Goal: Task Accomplishment & Management: Manage account settings

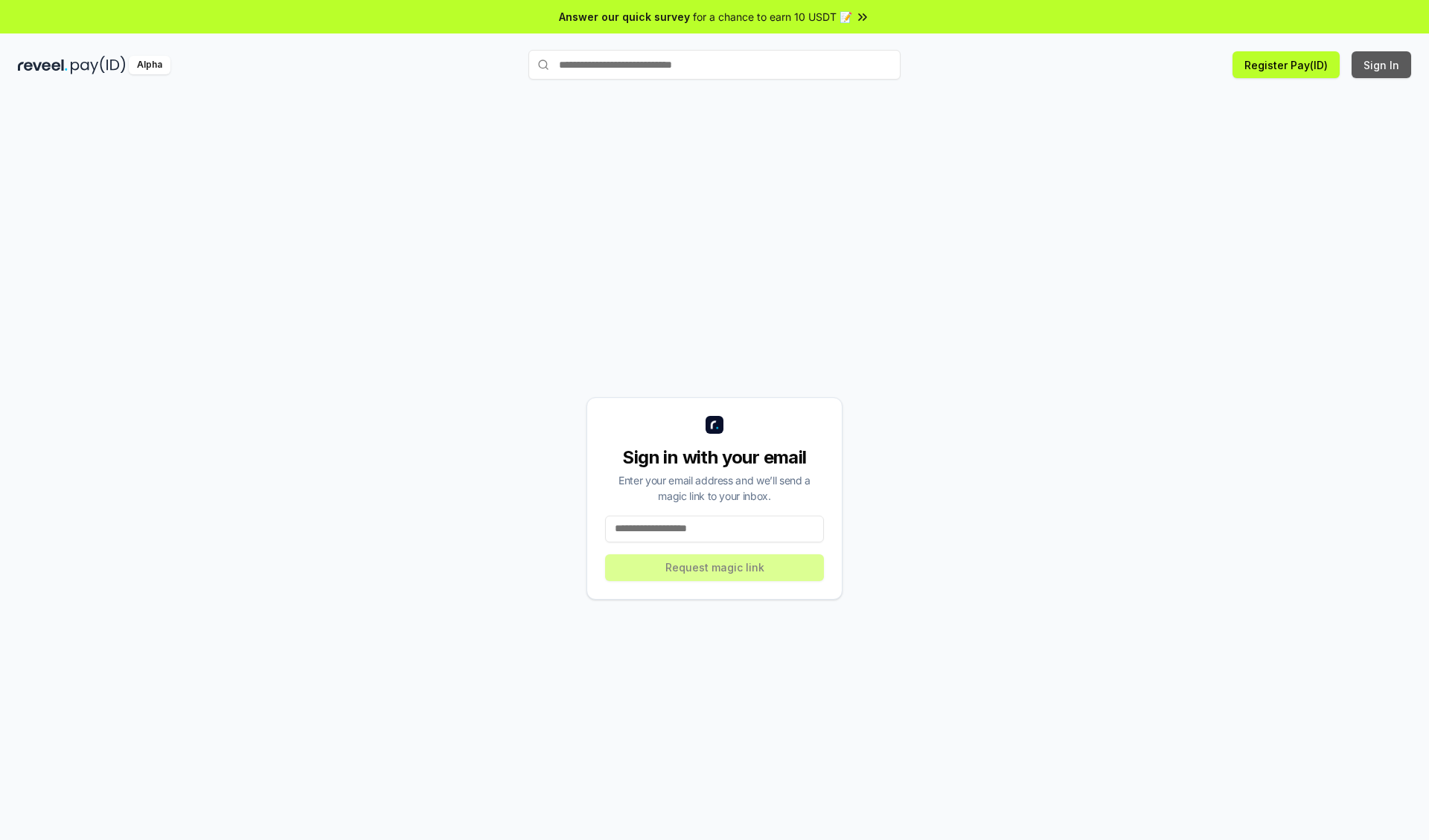
click at [1382, 65] on button "Sign In" at bounding box center [1381, 65] width 59 height 27
type input "**********"
click at [714, 567] on button "Request magic link" at bounding box center [714, 567] width 219 height 27
